Goal: Information Seeking & Learning: Learn about a topic

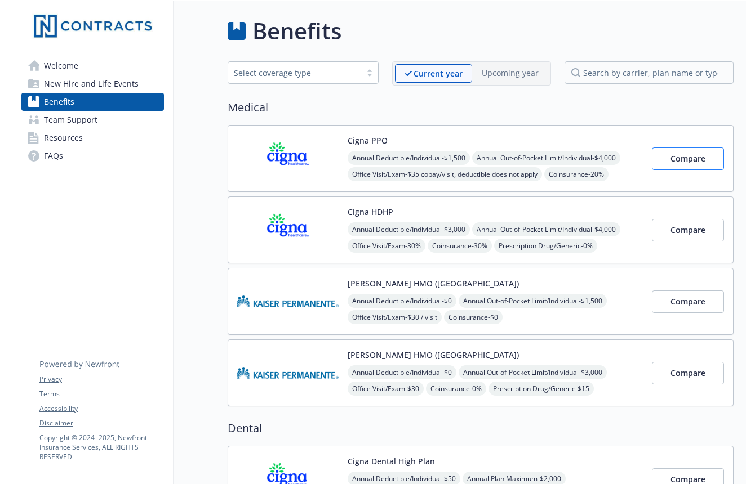
click at [690, 159] on span "Compare" at bounding box center [687, 158] width 35 height 11
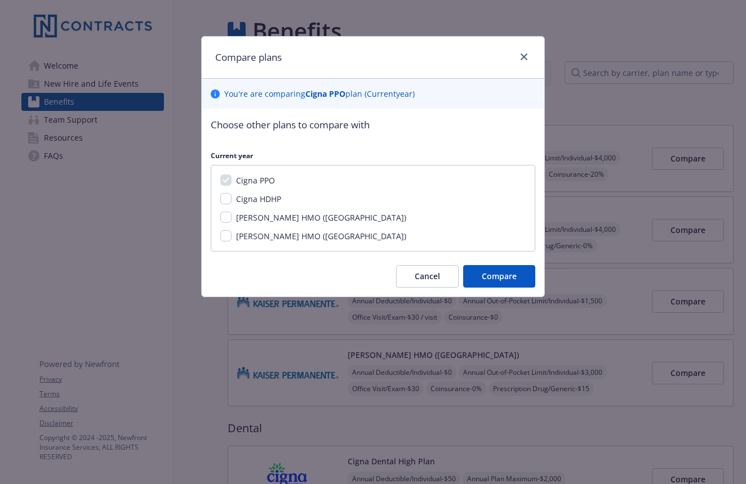
click at [228, 202] on input "Cigna HDHP" at bounding box center [225, 198] width 11 height 11
checkbox input "true"
click at [492, 271] on span "Compare" at bounding box center [498, 276] width 35 height 11
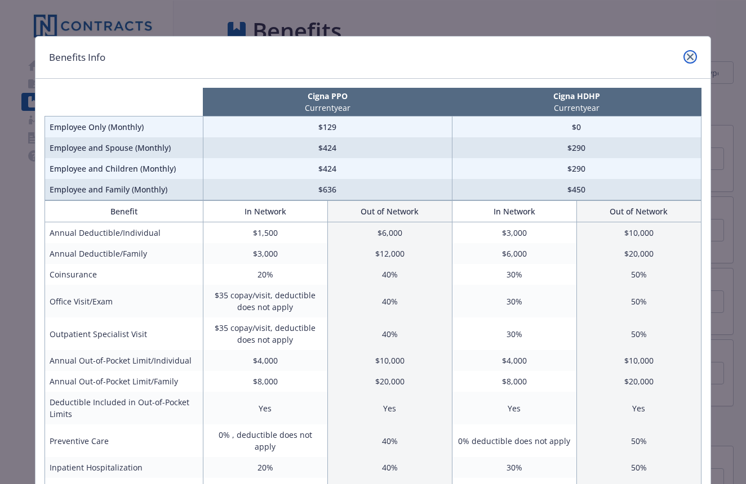
click at [690, 55] on icon "close" at bounding box center [689, 56] width 7 height 7
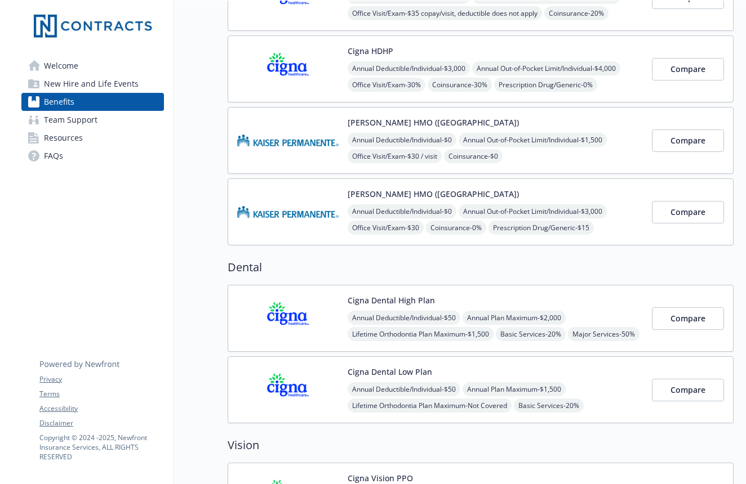
scroll to position [162, 0]
click at [682, 322] on span "Compare" at bounding box center [687, 318] width 35 height 11
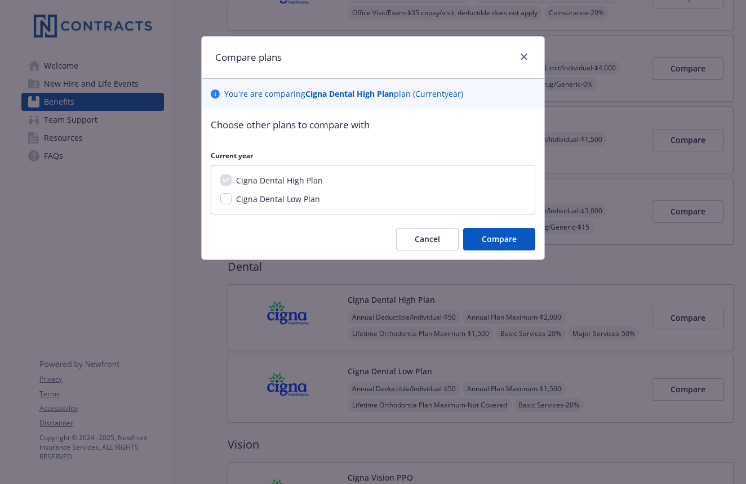
click at [293, 194] on span "Cigna Dental Low Plan" at bounding box center [278, 199] width 84 height 11
click at [231, 194] on input "Cigna Dental Low Plan" at bounding box center [225, 198] width 11 height 11
checkbox input "true"
click at [518, 239] on button "Compare" at bounding box center [499, 239] width 72 height 23
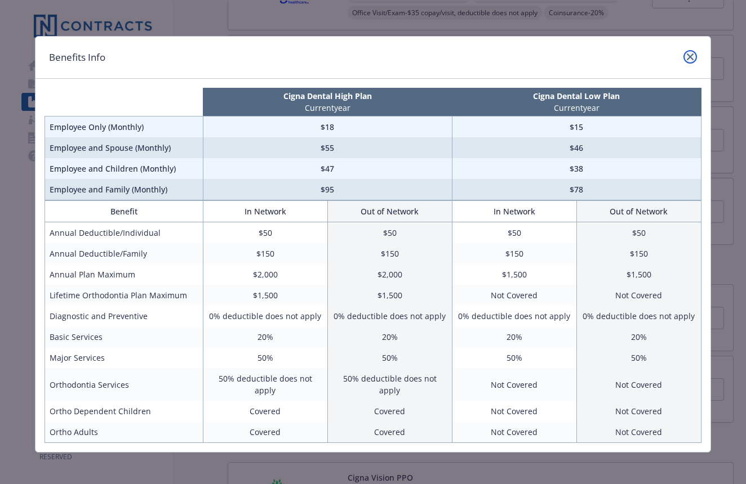
click at [690, 55] on icon "close" at bounding box center [689, 56] width 7 height 7
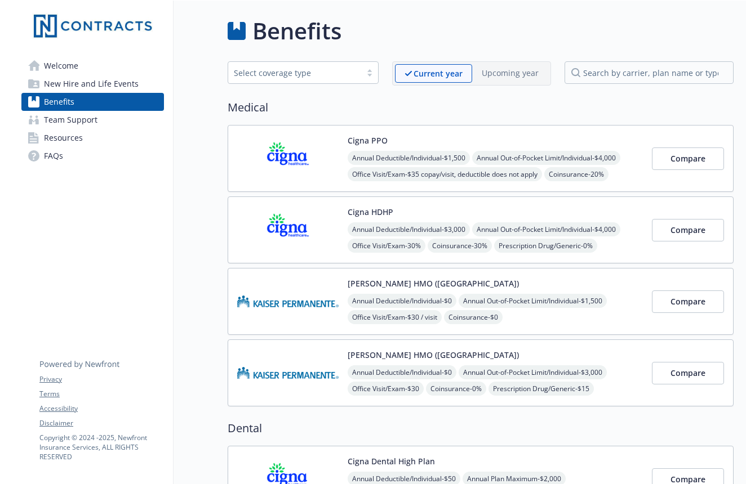
scroll to position [0, 0]
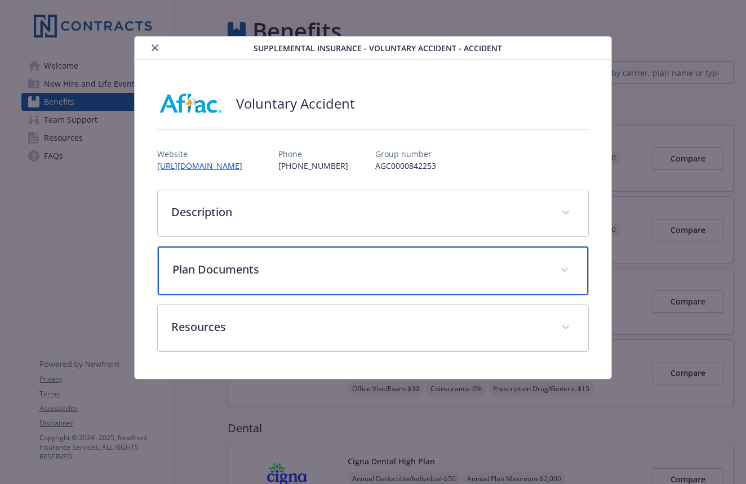
click at [568, 279] on span "details for plan Supplemental Insurance - Voluntary Accident - Accident" at bounding box center [564, 270] width 18 height 18
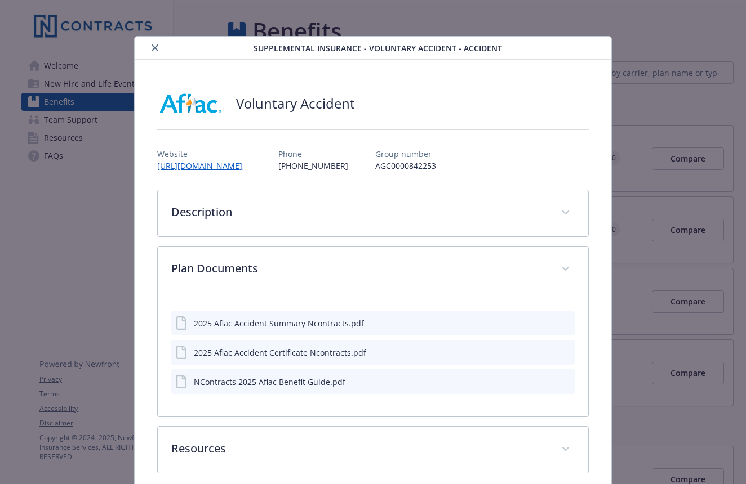
click at [159, 46] on button "close" at bounding box center [155, 48] width 14 height 14
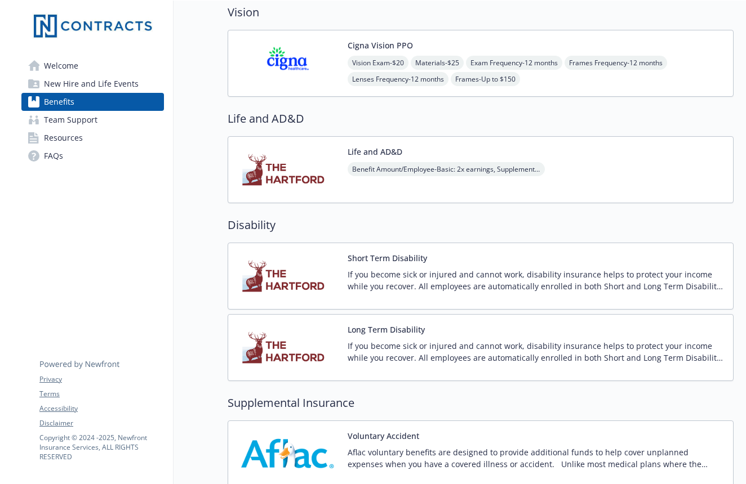
scroll to position [593, 0]
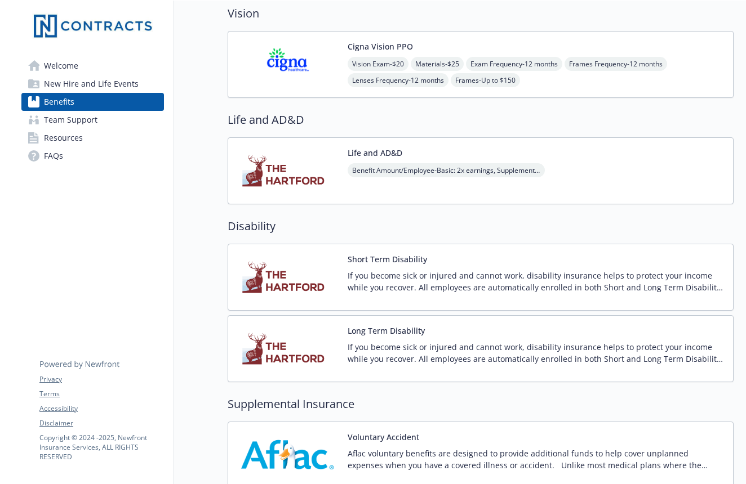
click at [380, 150] on button "Life and AD&D" at bounding box center [374, 153] width 55 height 12
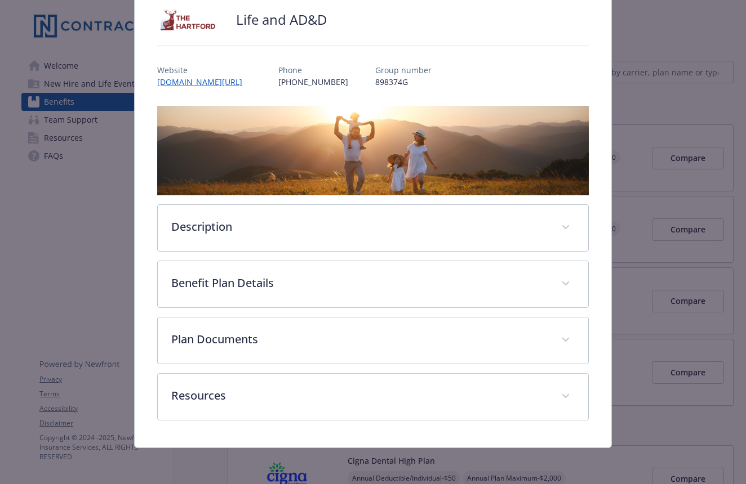
scroll to position [84, 0]
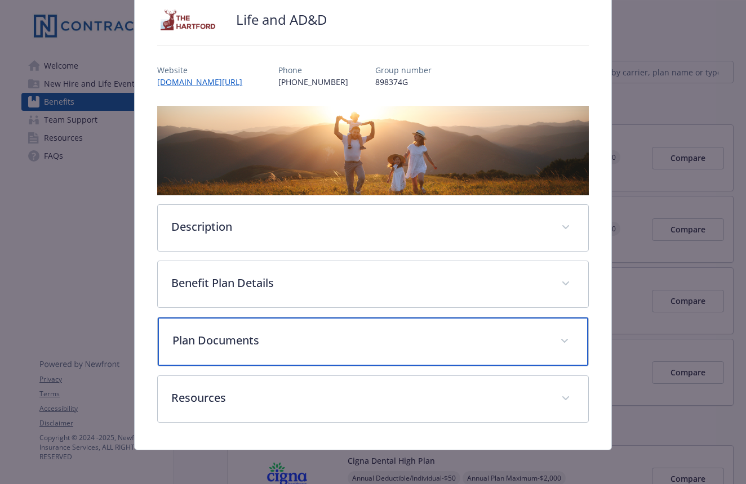
click at [562, 341] on icon "details for plan Life and AD&D - Life and AD&D - Life and AD&D" at bounding box center [564, 341] width 7 height 5
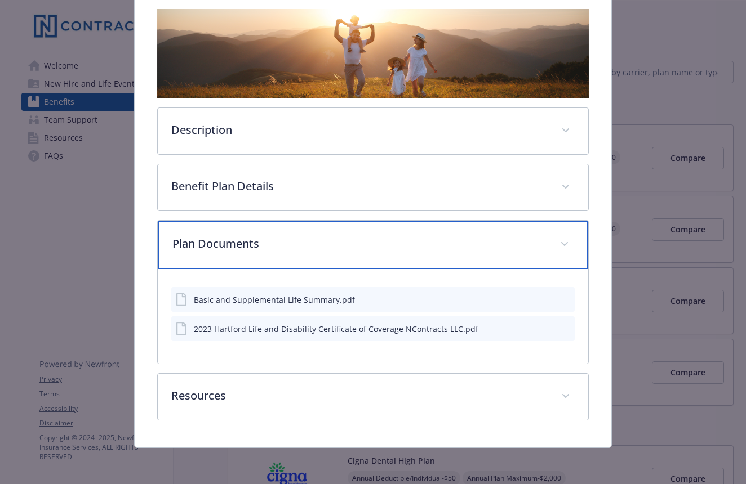
scroll to position [181, 0]
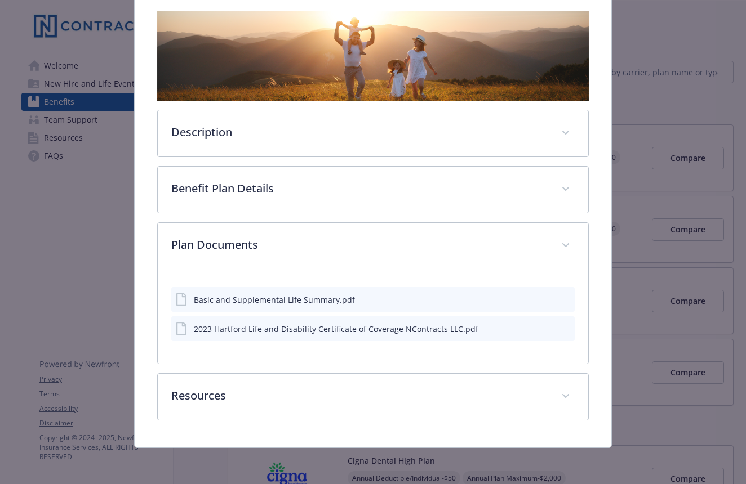
click at [307, 297] on div "Basic and Supplemental Life Summary.pdf" at bounding box center [274, 300] width 161 height 12
click at [565, 300] on icon "preview file" at bounding box center [565, 299] width 10 height 8
